Goal: Transaction & Acquisition: Obtain resource

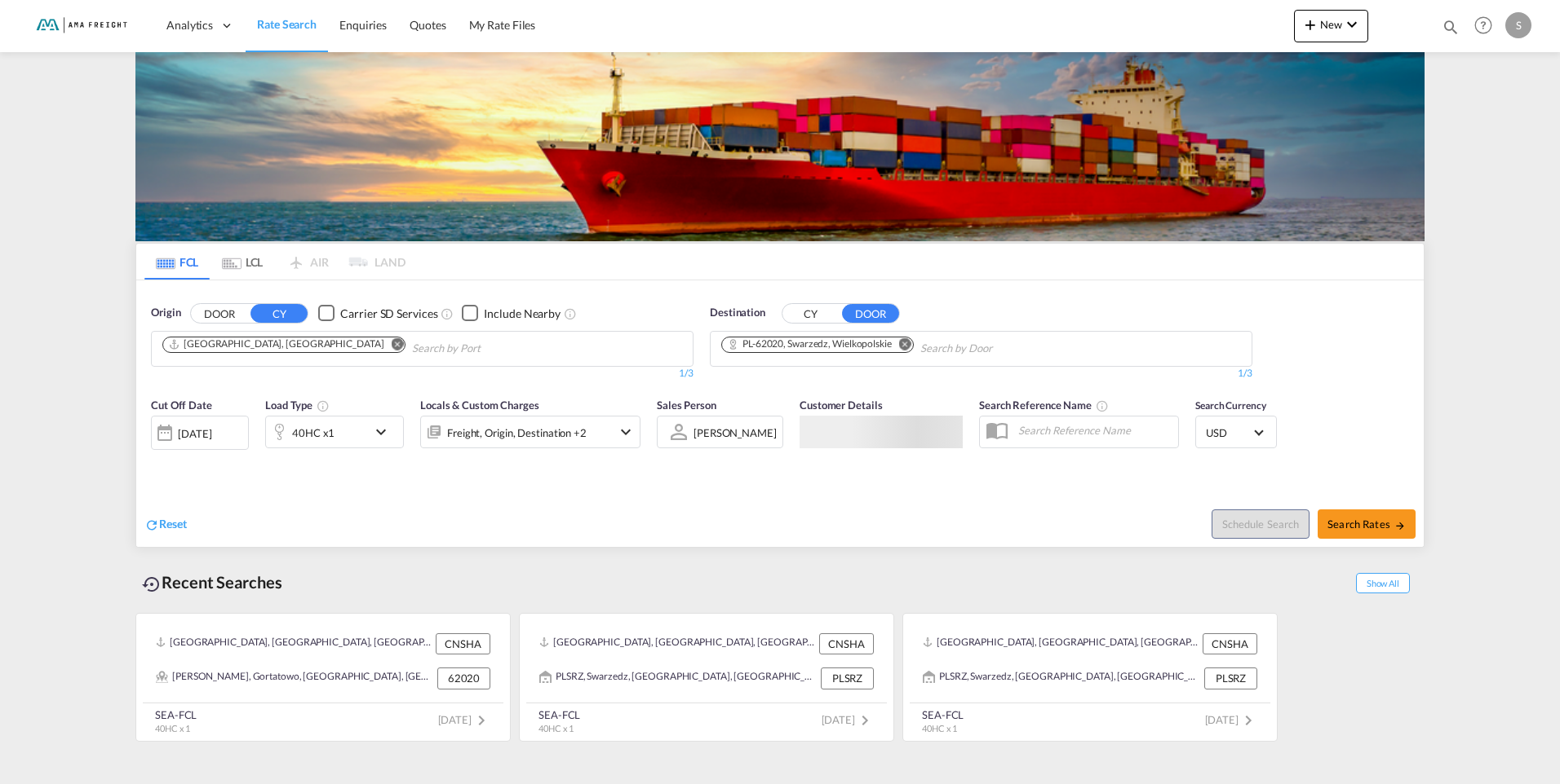
click at [534, 339] on md-chips "[GEOGRAPHIC_DATA], [GEOGRAPHIC_DATA]" at bounding box center [422, 348] width 541 height 35
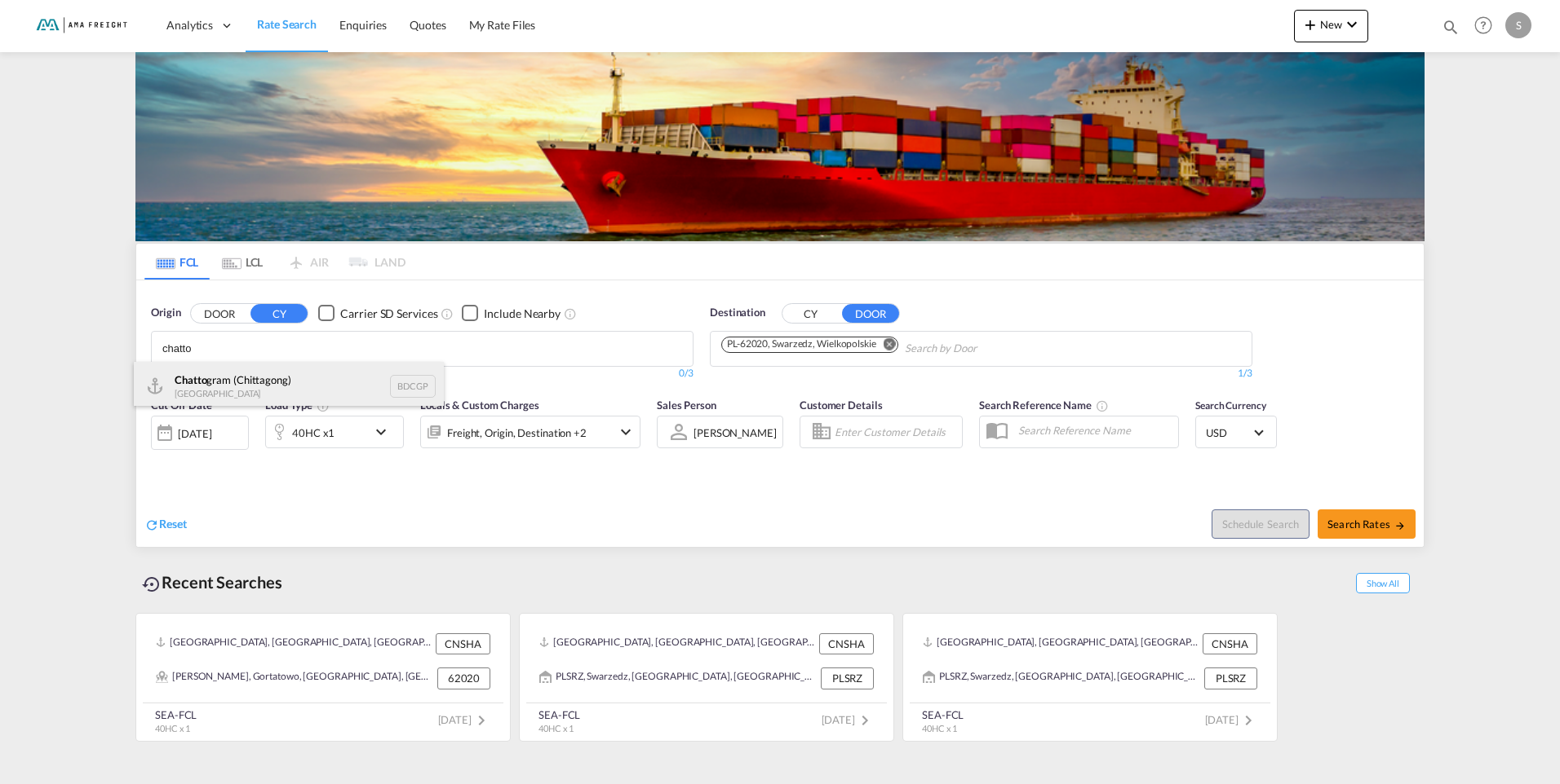
type input "chatto"
click at [334, 382] on div "Chatto gram (Chittagong) [GEOGRAPHIC_DATA] BDCGP" at bounding box center [288, 386] width 310 height 49
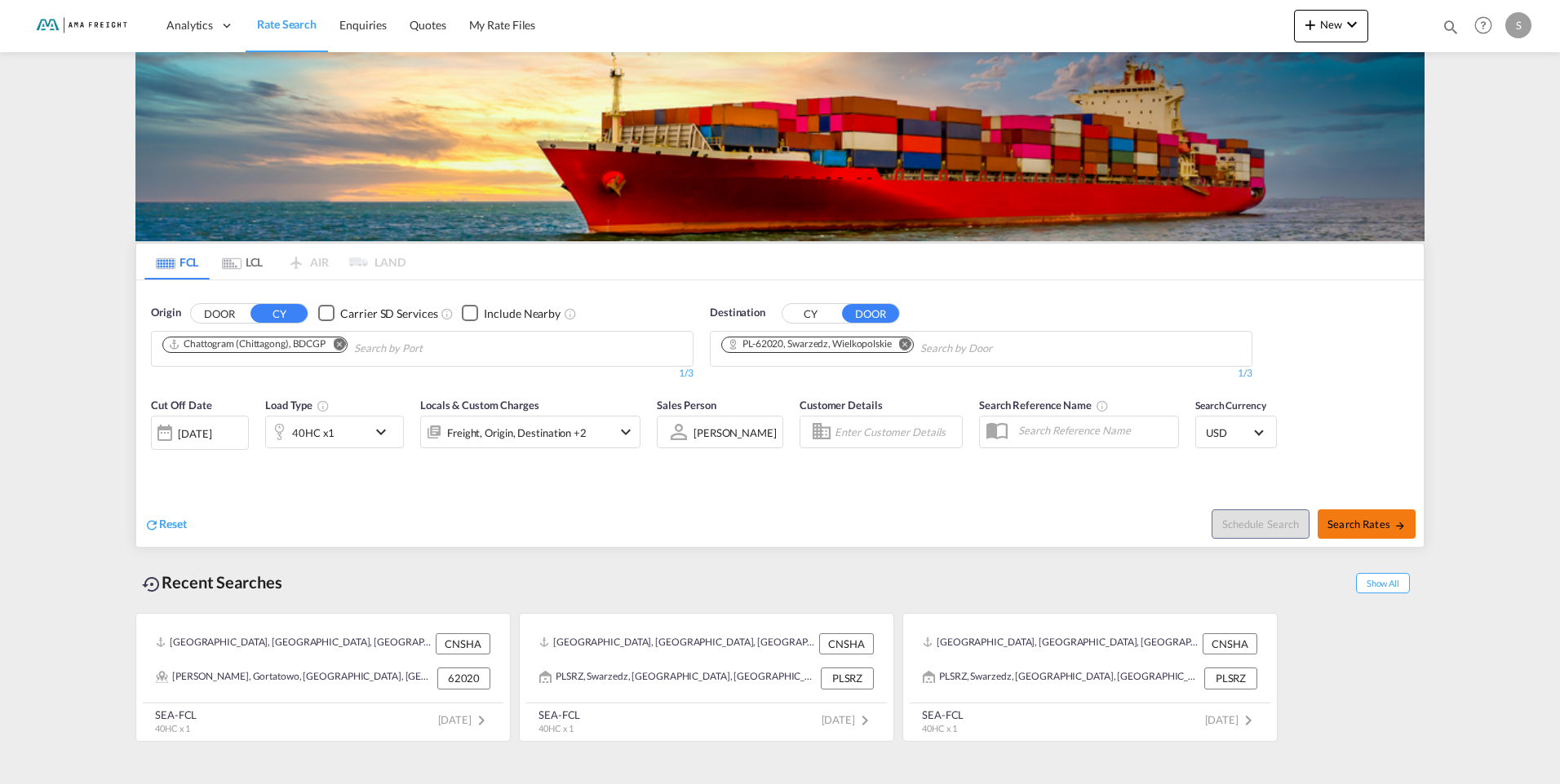
click at [1335, 521] on span "Search Rates" at bounding box center [1366, 524] width 78 height 13
type input "BDCGP to 62020 / [DATE]"
